Goal: Information Seeking & Learning: Learn about a topic

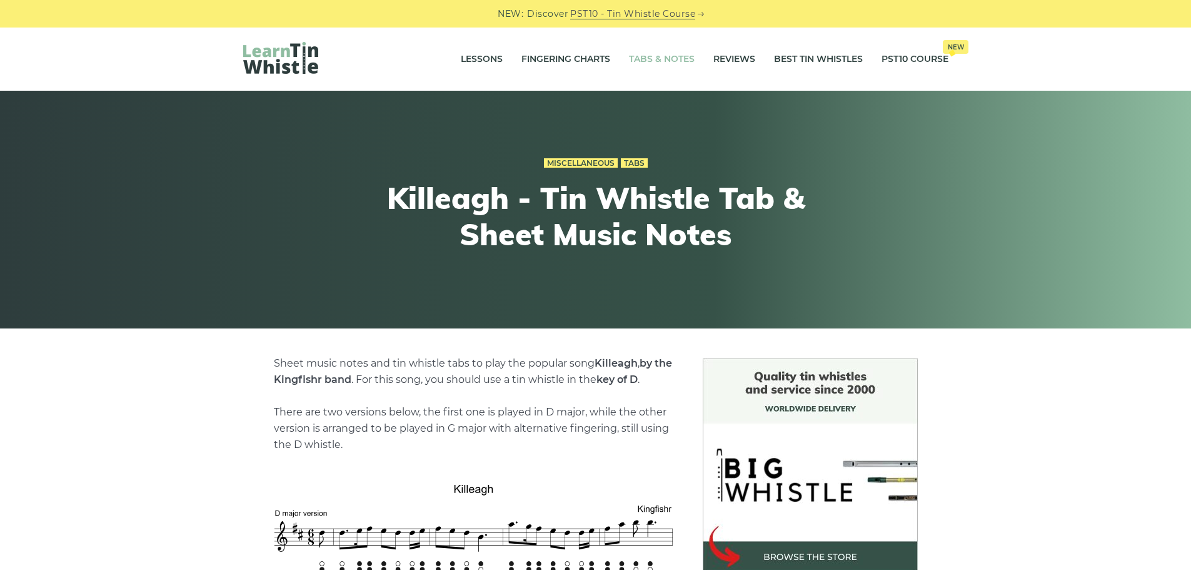
click at [664, 51] on link "Tabs & Notes" at bounding box center [662, 59] width 66 height 31
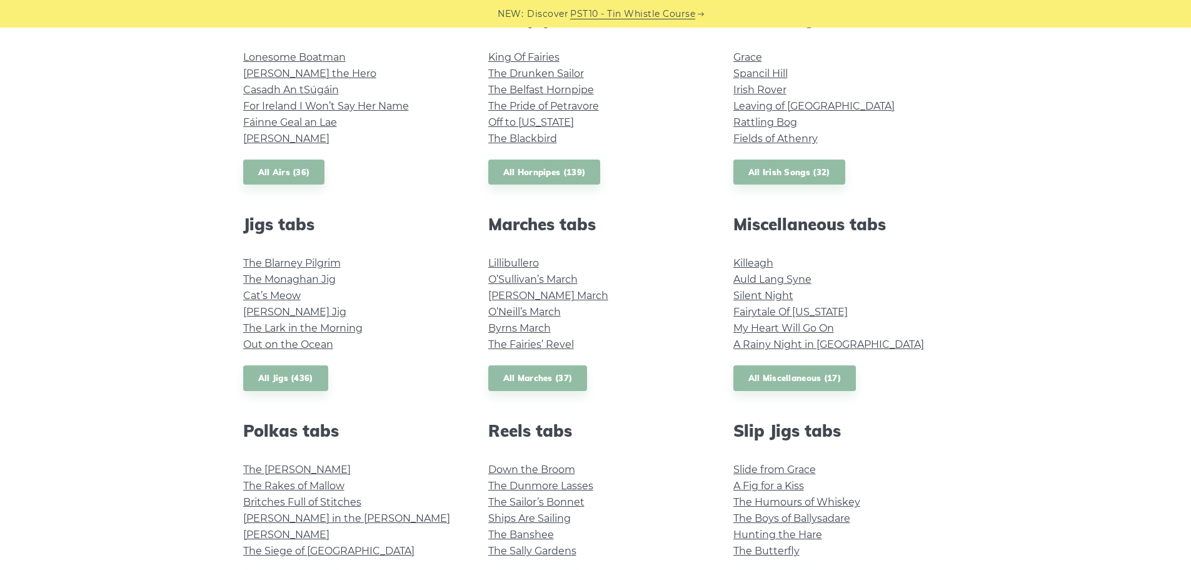
scroll to position [500, 0]
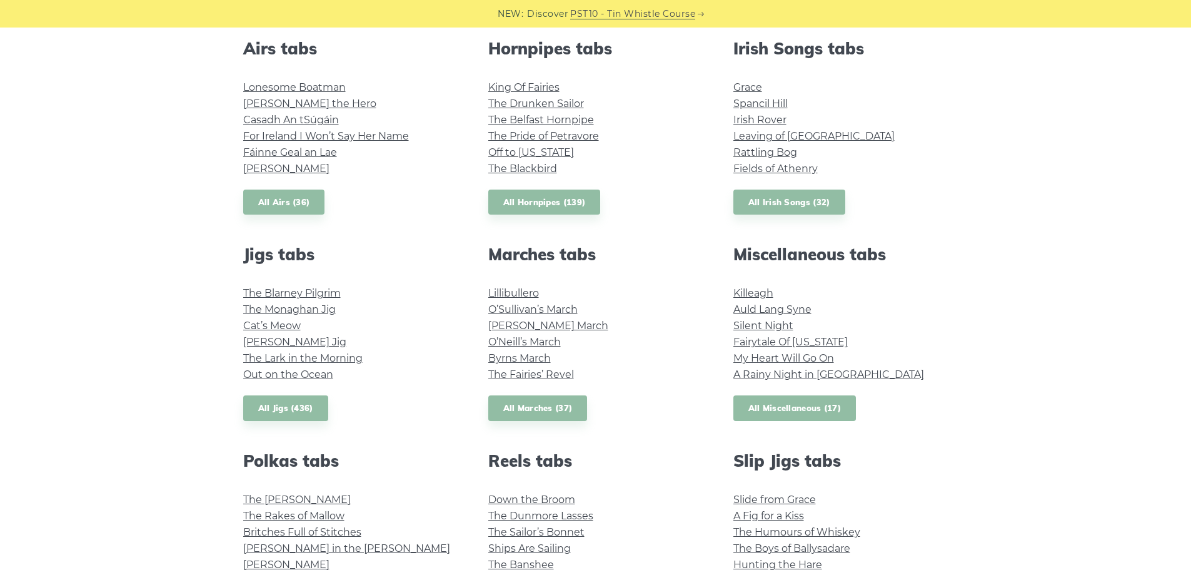
click at [830, 404] on link "All Miscellaneous (17)" at bounding box center [794, 408] width 123 height 26
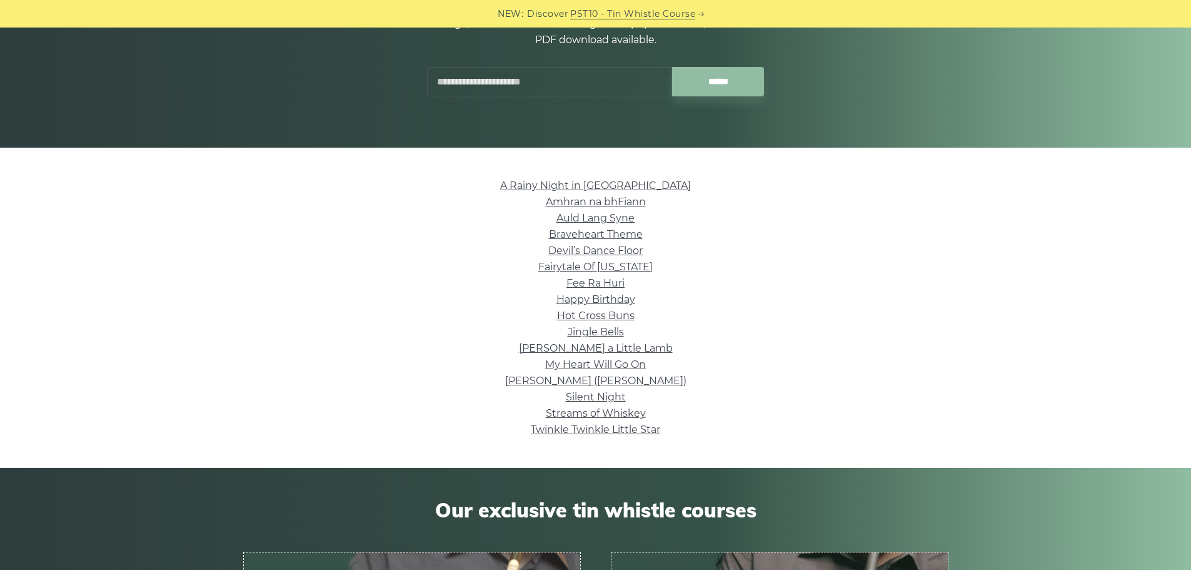
scroll to position [188, 0]
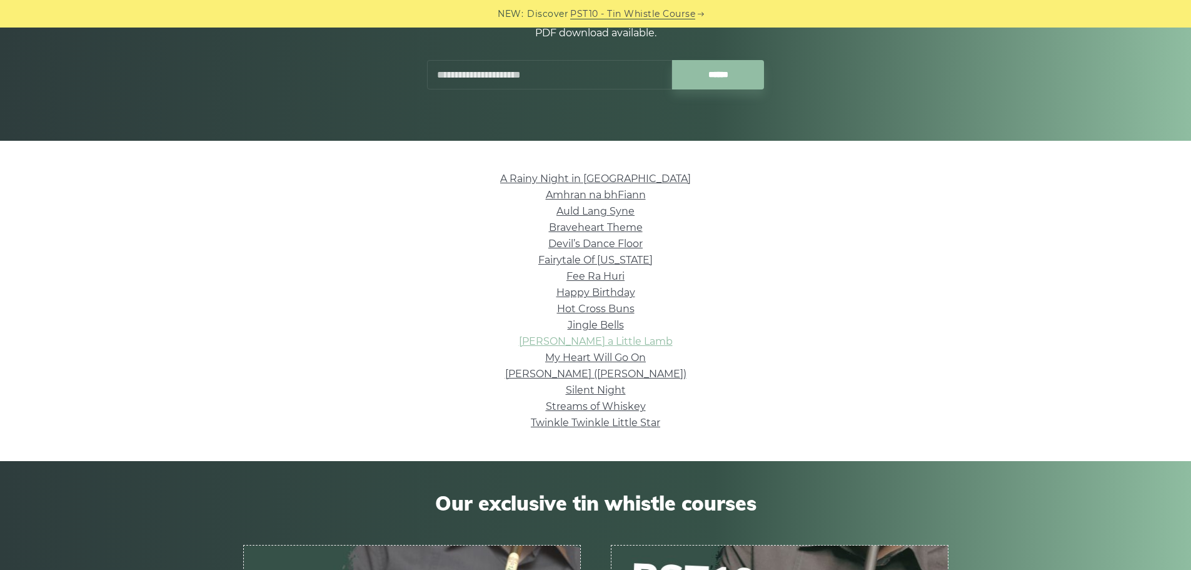
click at [625, 339] on link "Mary Had a Little Lamb" at bounding box center [596, 341] width 154 height 12
click at [603, 290] on link "Happy Birthday" at bounding box center [595, 292] width 79 height 12
click at [602, 196] on link "Amhran na bhFiann" at bounding box center [596, 195] width 100 height 12
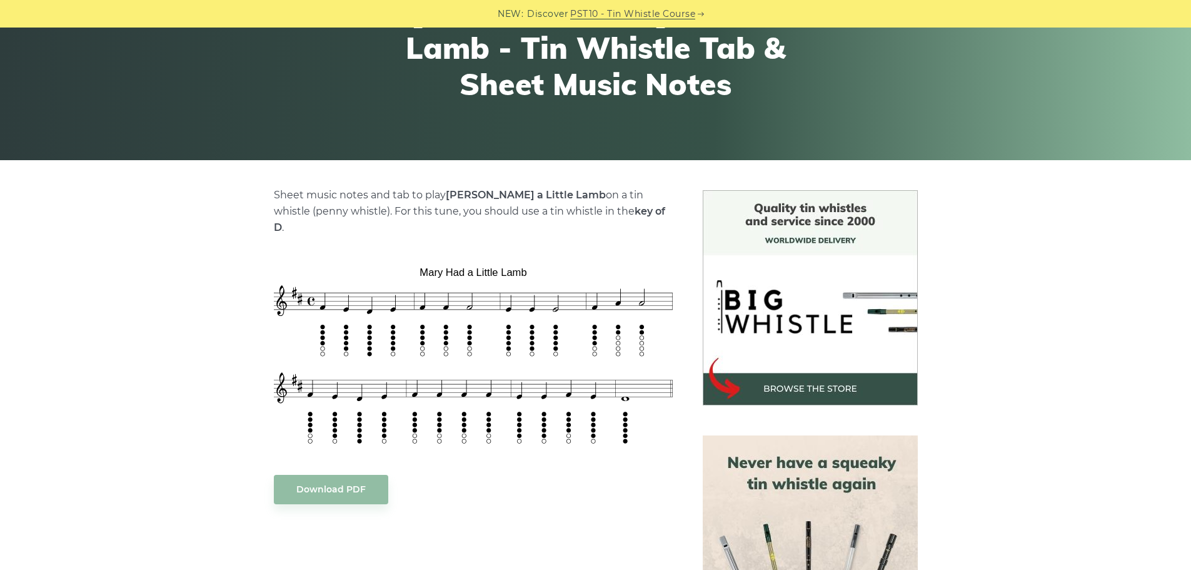
scroll to position [188, 0]
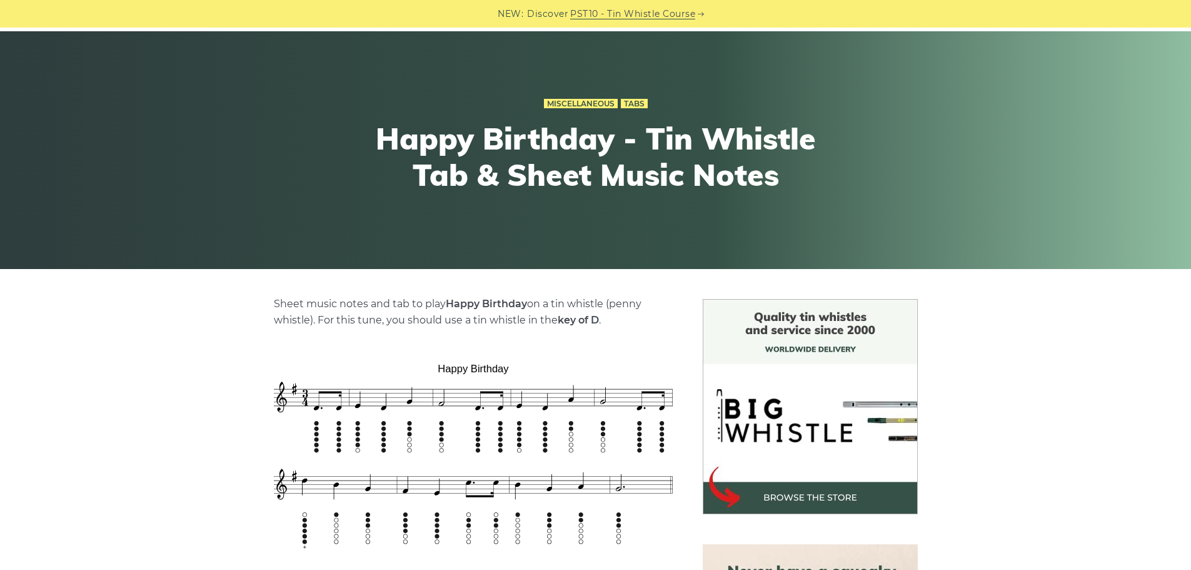
scroll to position [188, 0]
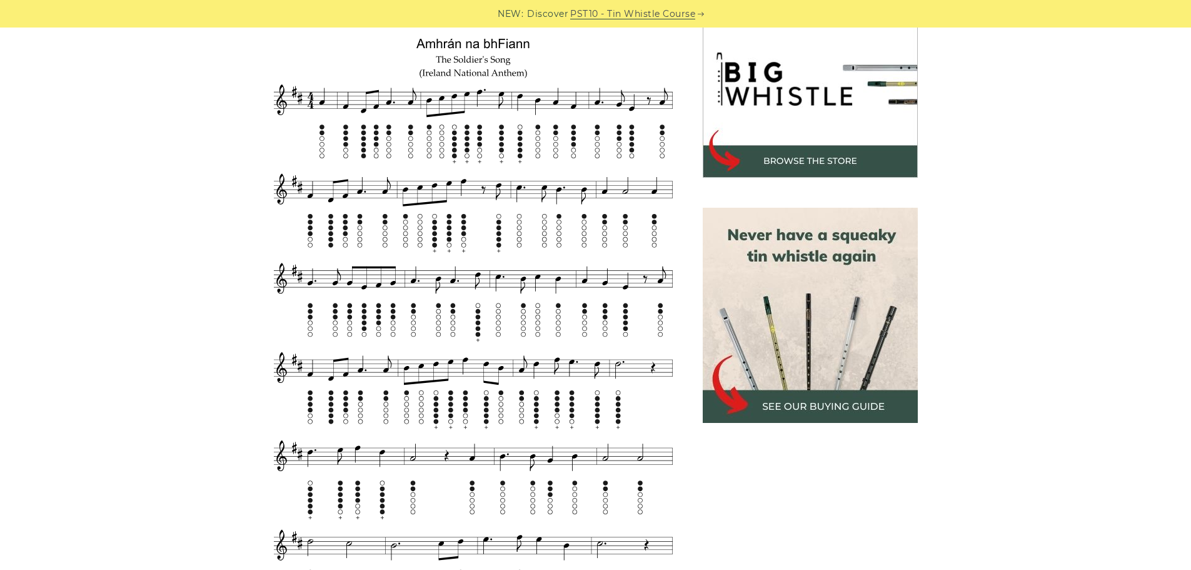
scroll to position [375, 0]
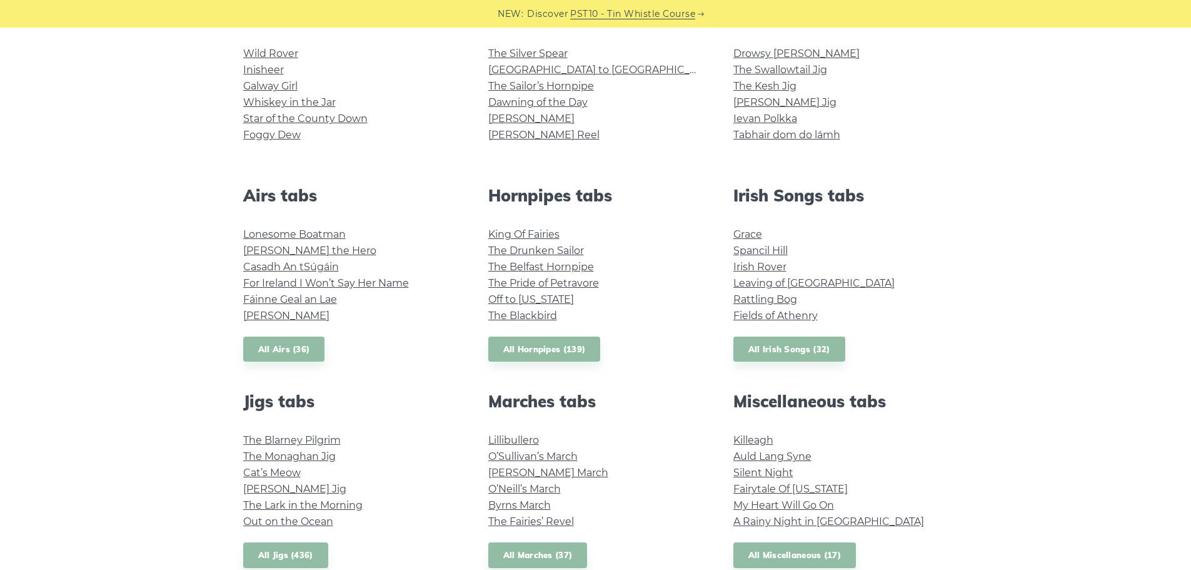
scroll to position [375, 0]
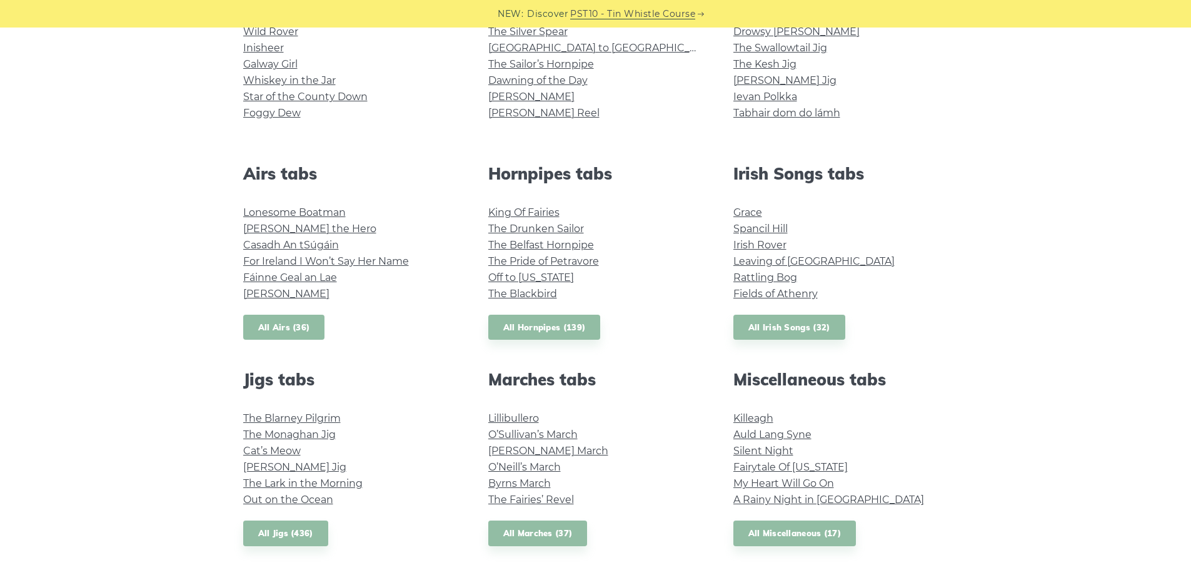
click at [289, 332] on link "All Airs (36)" at bounding box center [284, 327] width 82 height 26
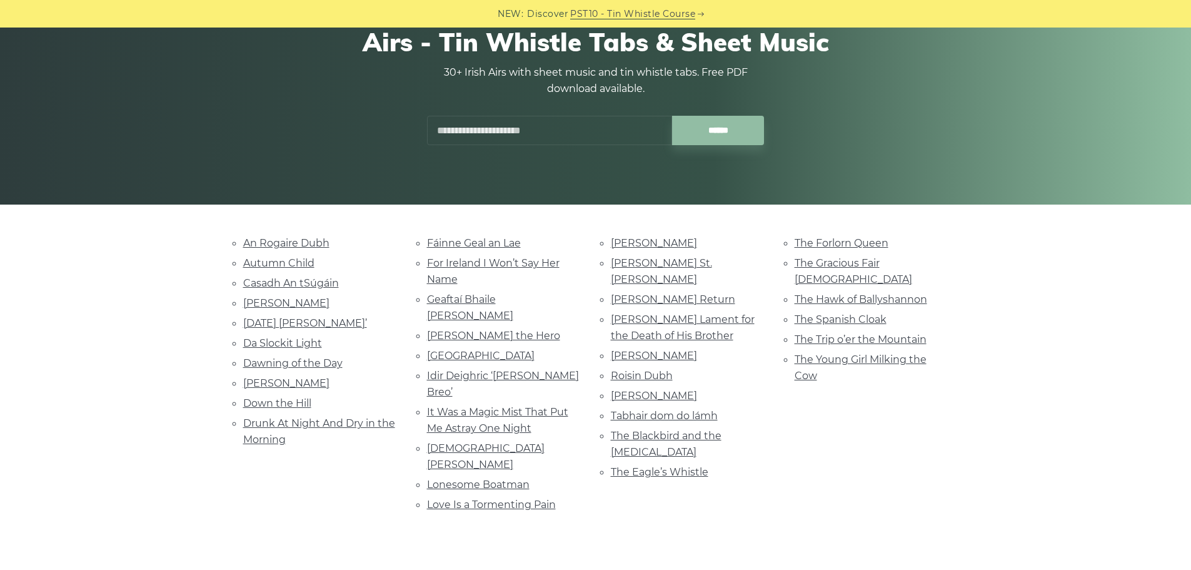
scroll to position [125, 0]
